Goal: Obtain resource: Download file/media

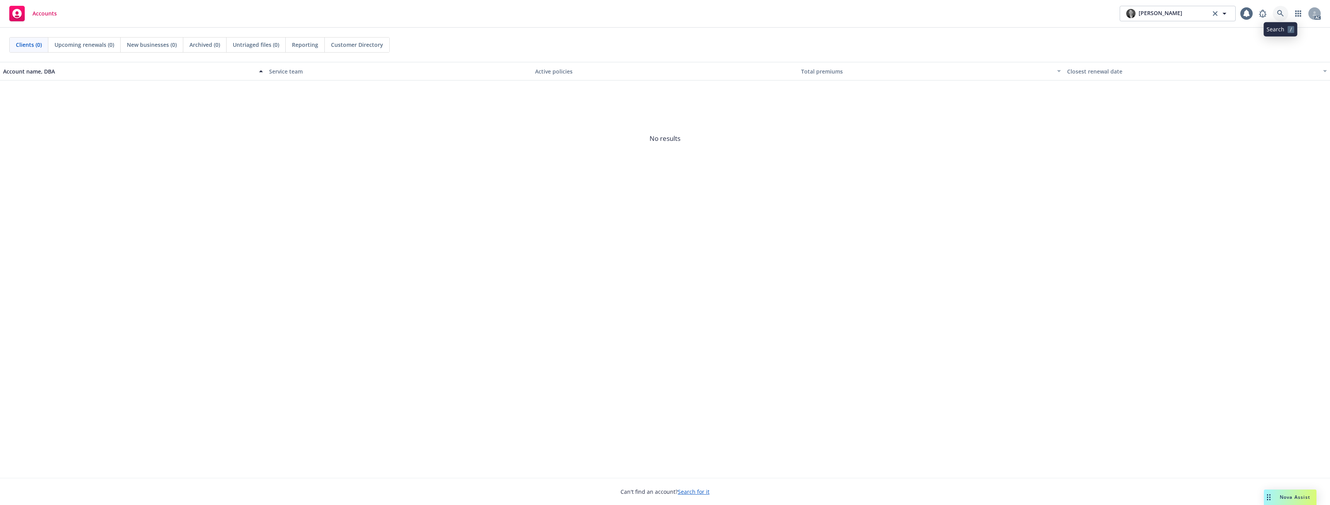
click at [1282, 14] on icon at bounding box center [1280, 13] width 7 height 7
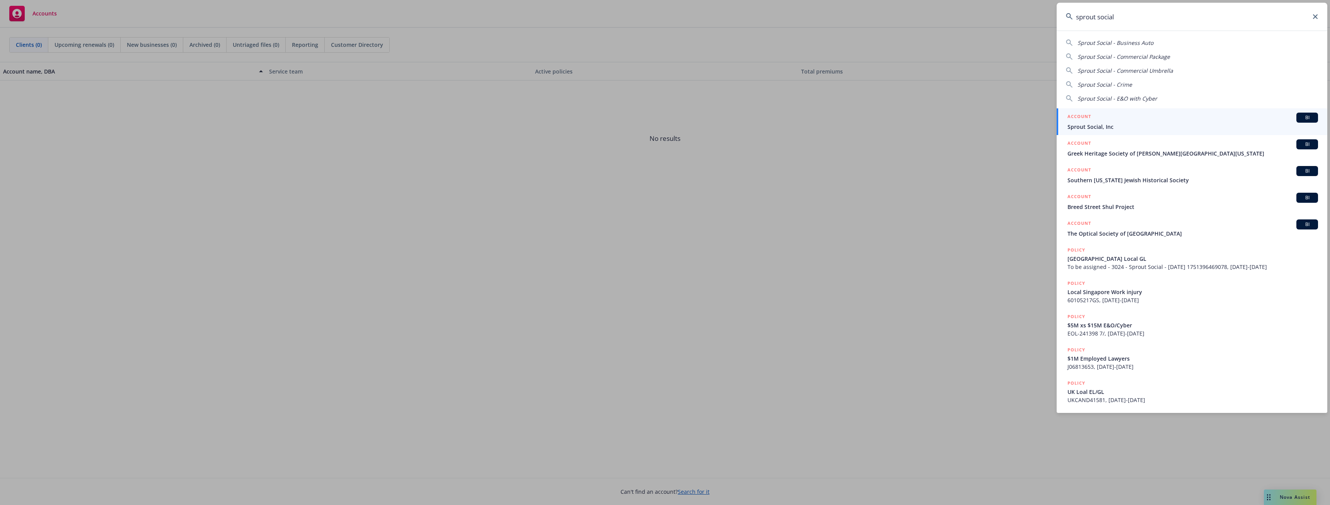
type input "sprout social"
click at [1102, 119] on div "ACCOUNT BI" at bounding box center [1193, 118] width 251 height 10
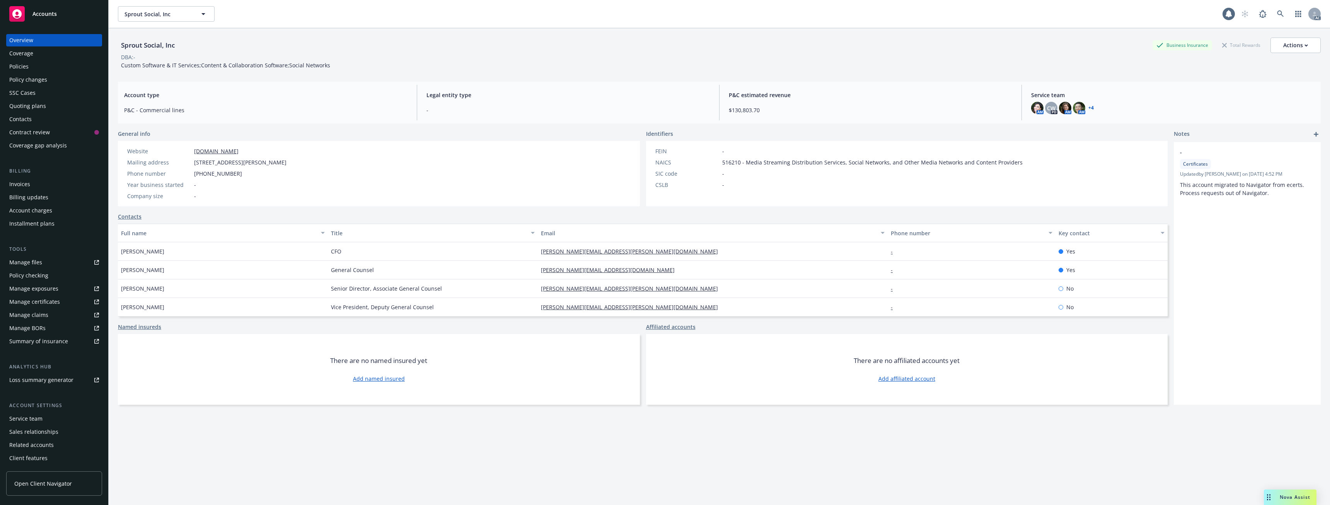
click at [32, 67] on div "Policies" at bounding box center [54, 66] width 90 height 12
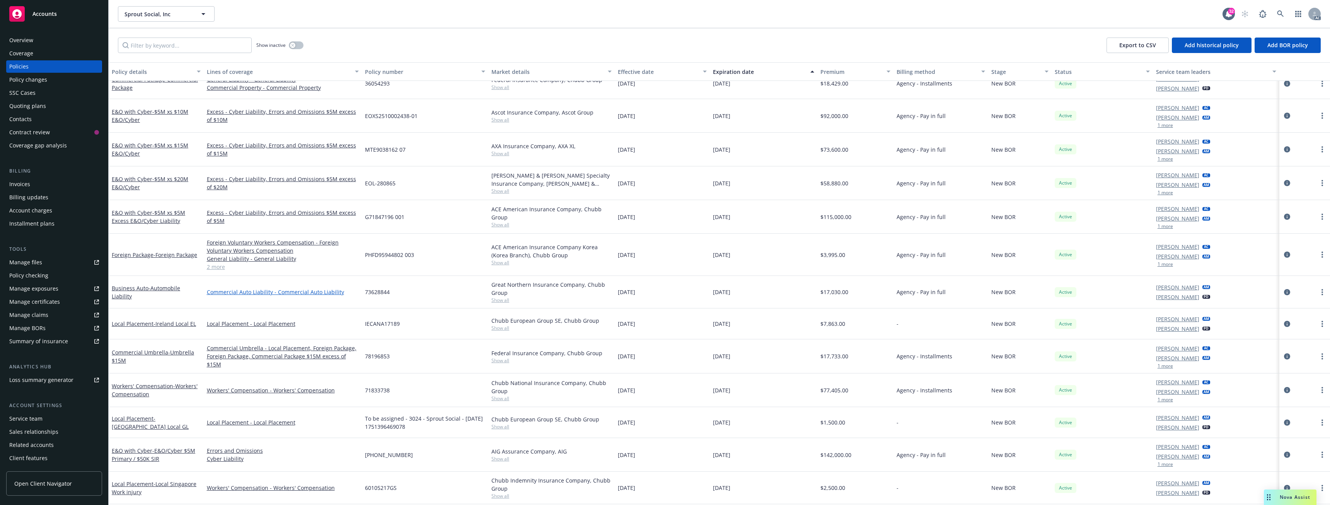
scroll to position [261, 0]
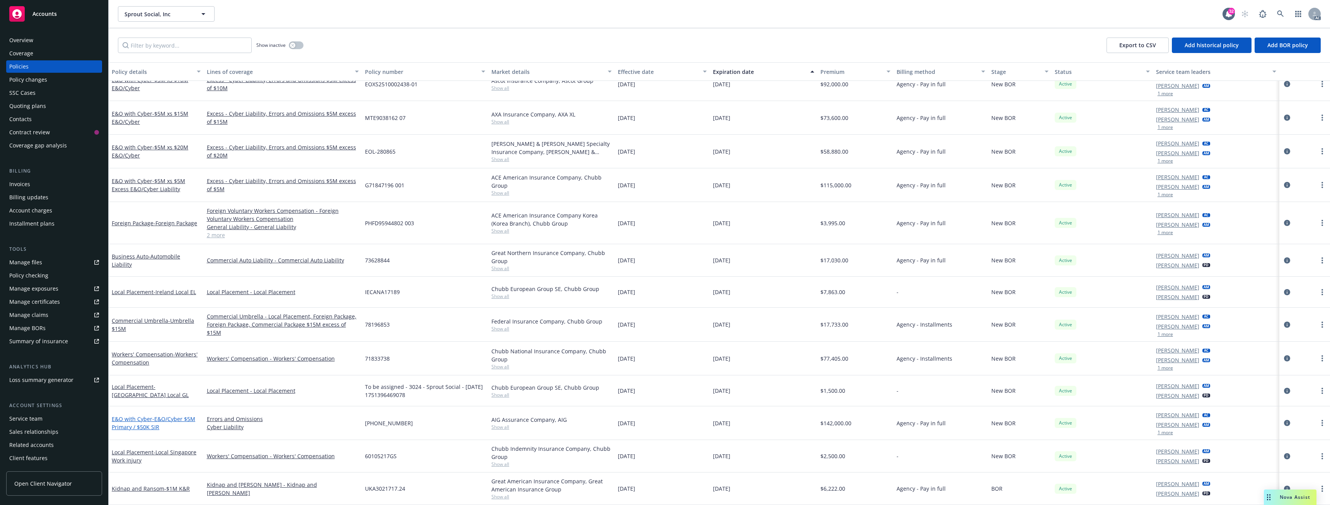
click at [138, 425] on span "- E&O/Cyber $5M Primary / $50K SIR" at bounding box center [154, 422] width 84 height 15
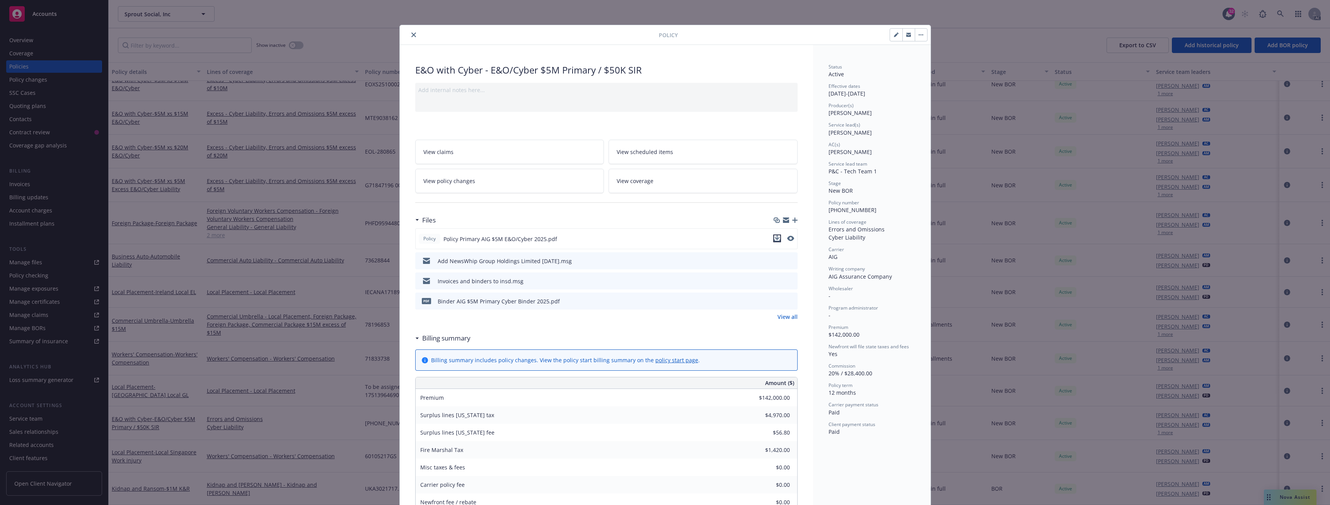
click at [774, 240] on icon "download file" at bounding box center [777, 238] width 6 height 6
click at [411, 36] on icon "close" at bounding box center [413, 34] width 5 height 5
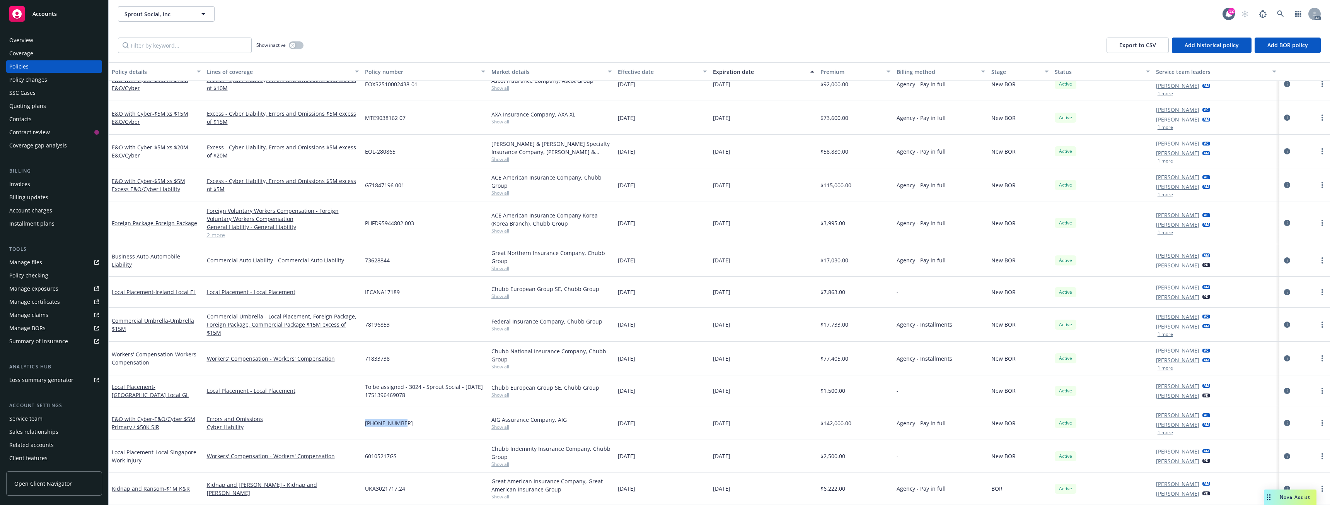
drag, startPoint x: 362, startPoint y: 423, endPoint x: 401, endPoint y: 425, distance: 39.1
click at [401, 425] on div "[PHONE_NUMBER]" at bounding box center [425, 423] width 126 height 34
copy span "[PHONE_NUMBER]"
